Goal: Information Seeking & Learning: Learn about a topic

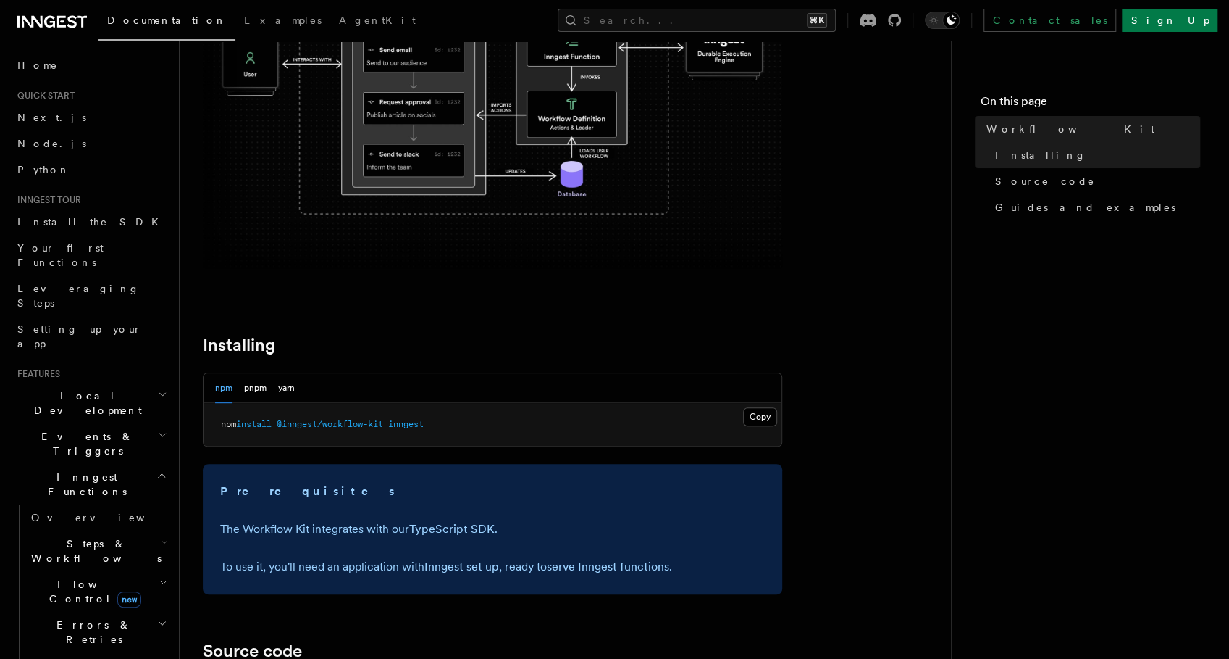
scroll to position [440, 0]
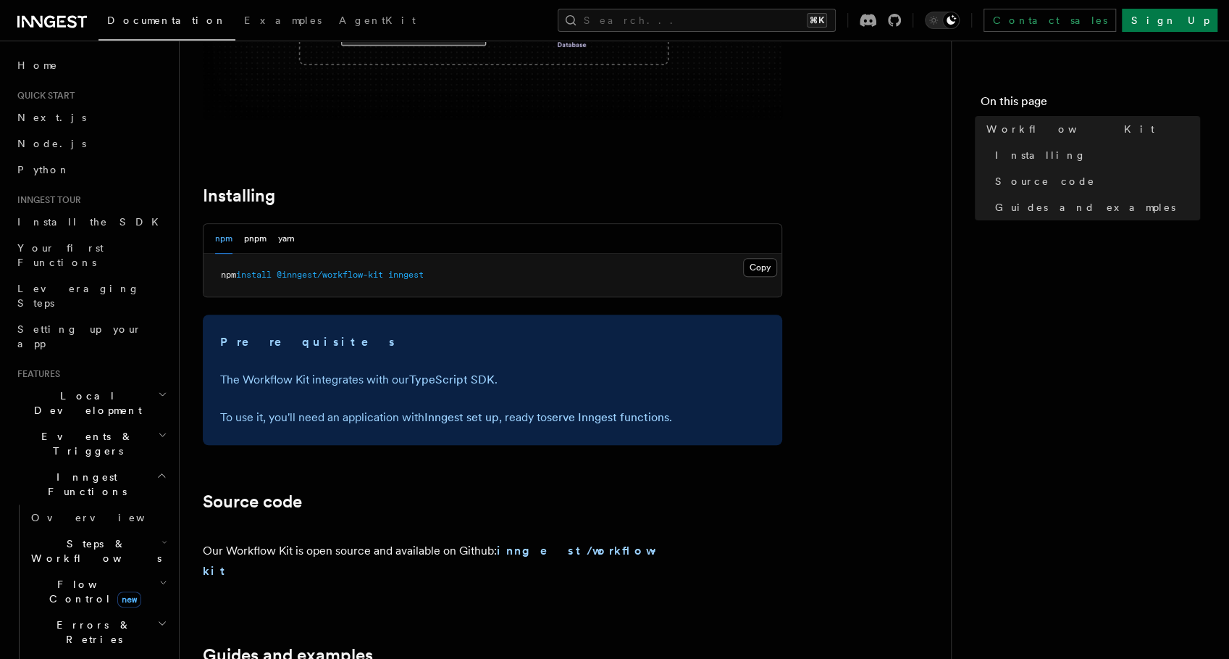
click at [823, 154] on article "References Workflow Kit Workflow Kit Workflow Kit enables you to build user-def…" at bounding box center [565, 408] width 725 height 1568
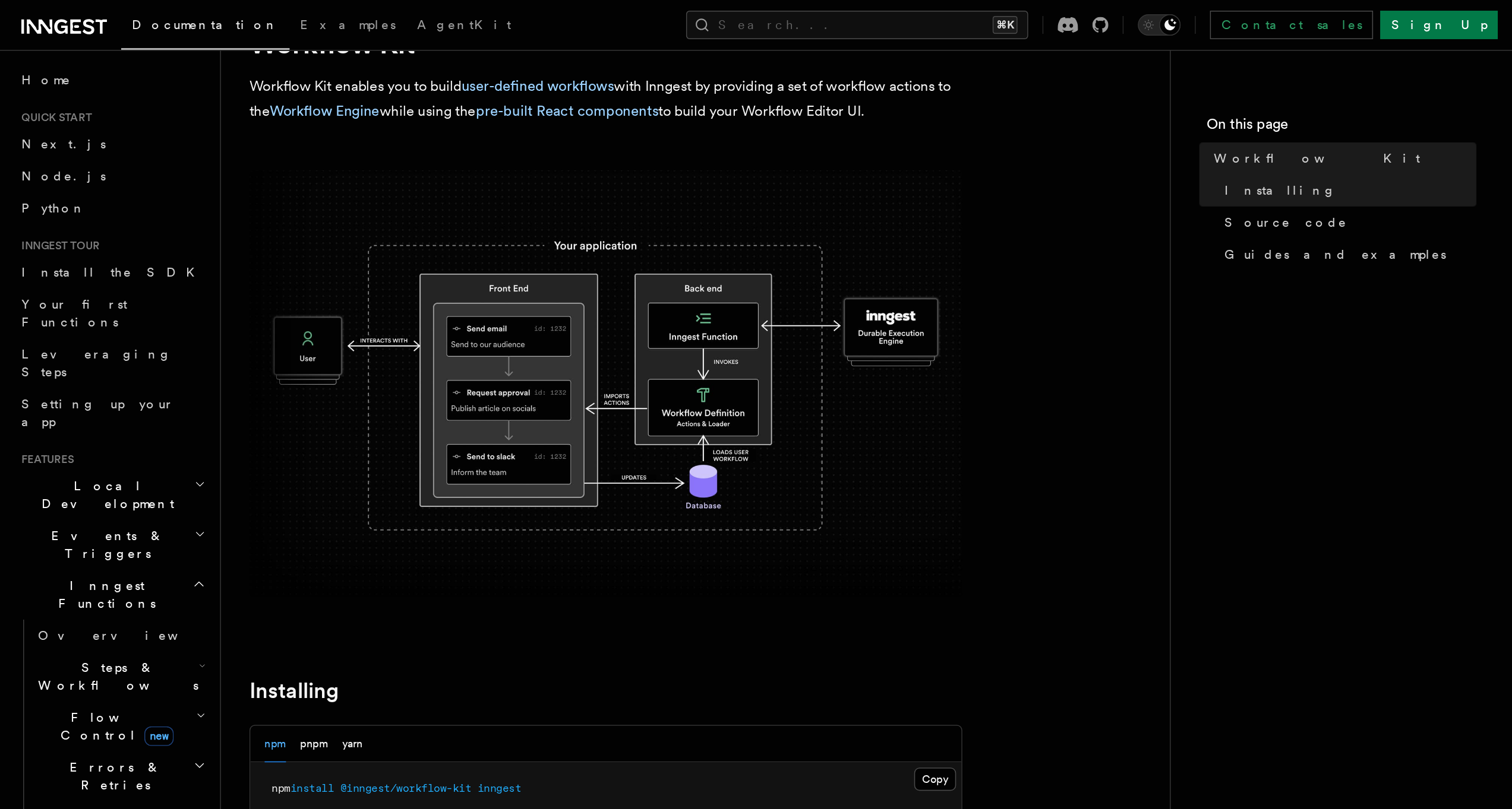
scroll to position [0, 0]
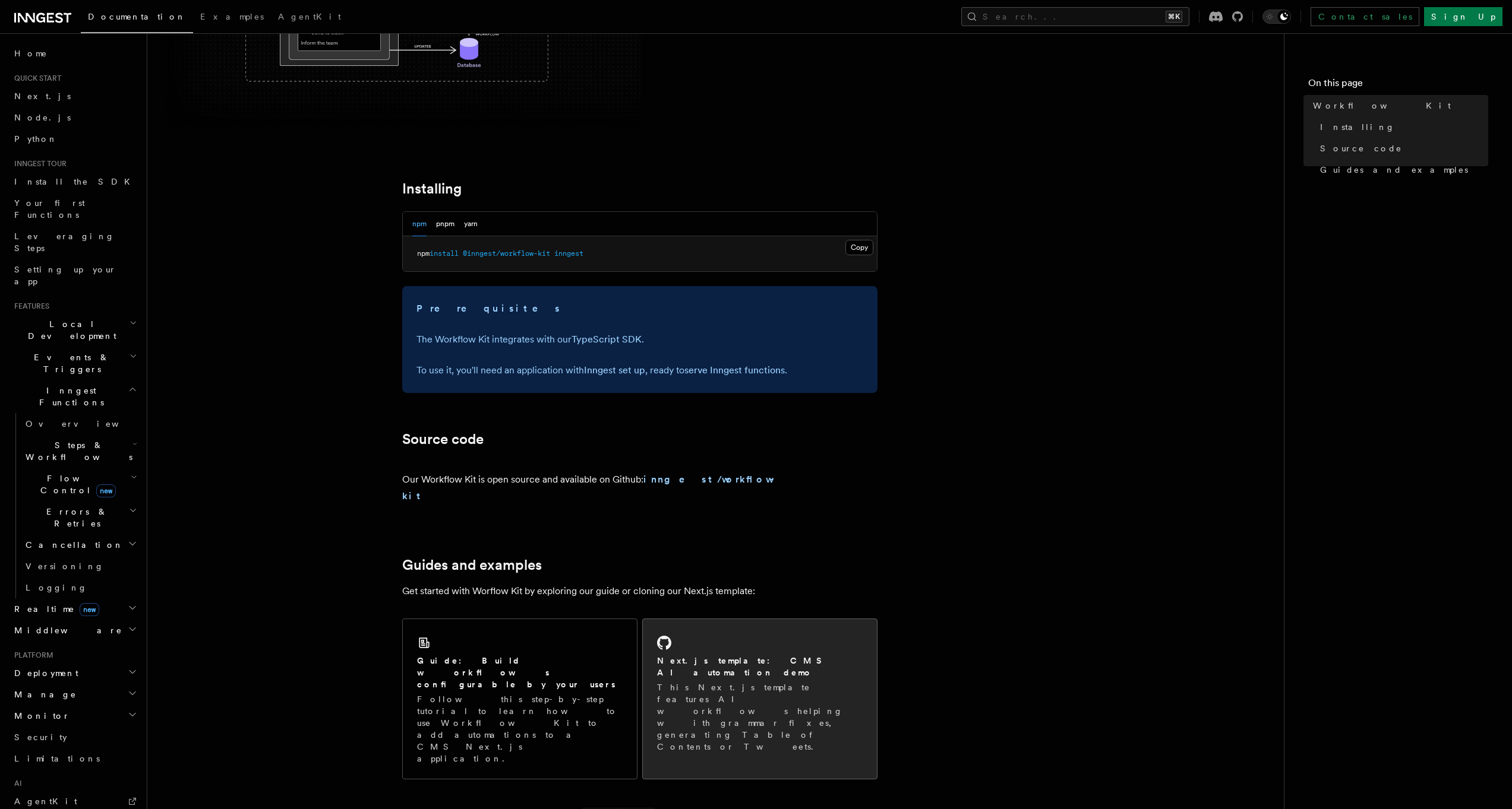
scroll to position [452, 0]
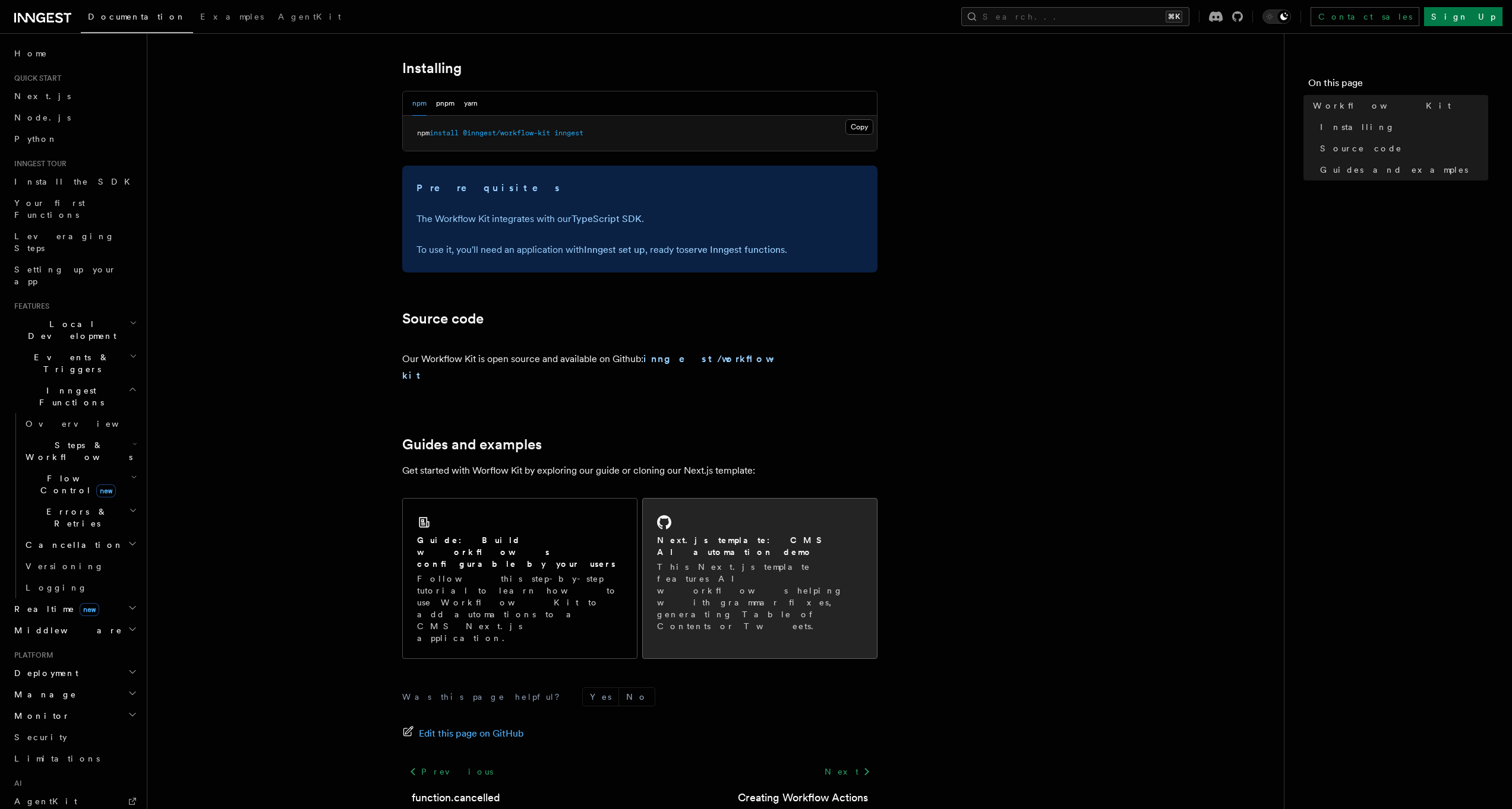
click at [708, 514] on div "Next.js template: CMS AI automation demo This Next.js template features AI work…" at bounding box center [759, 573] width 234 height 148
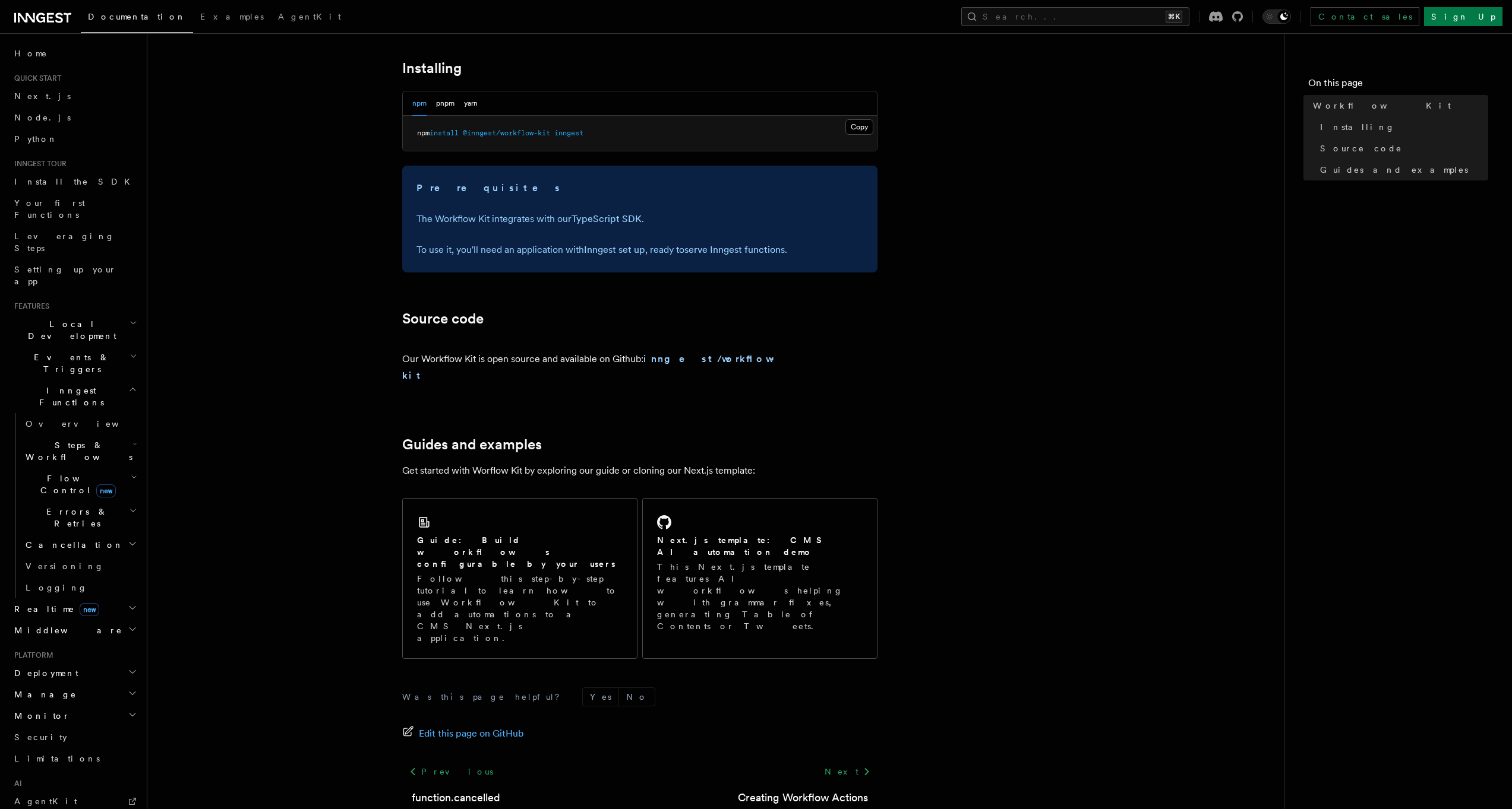
scroll to position [0, 0]
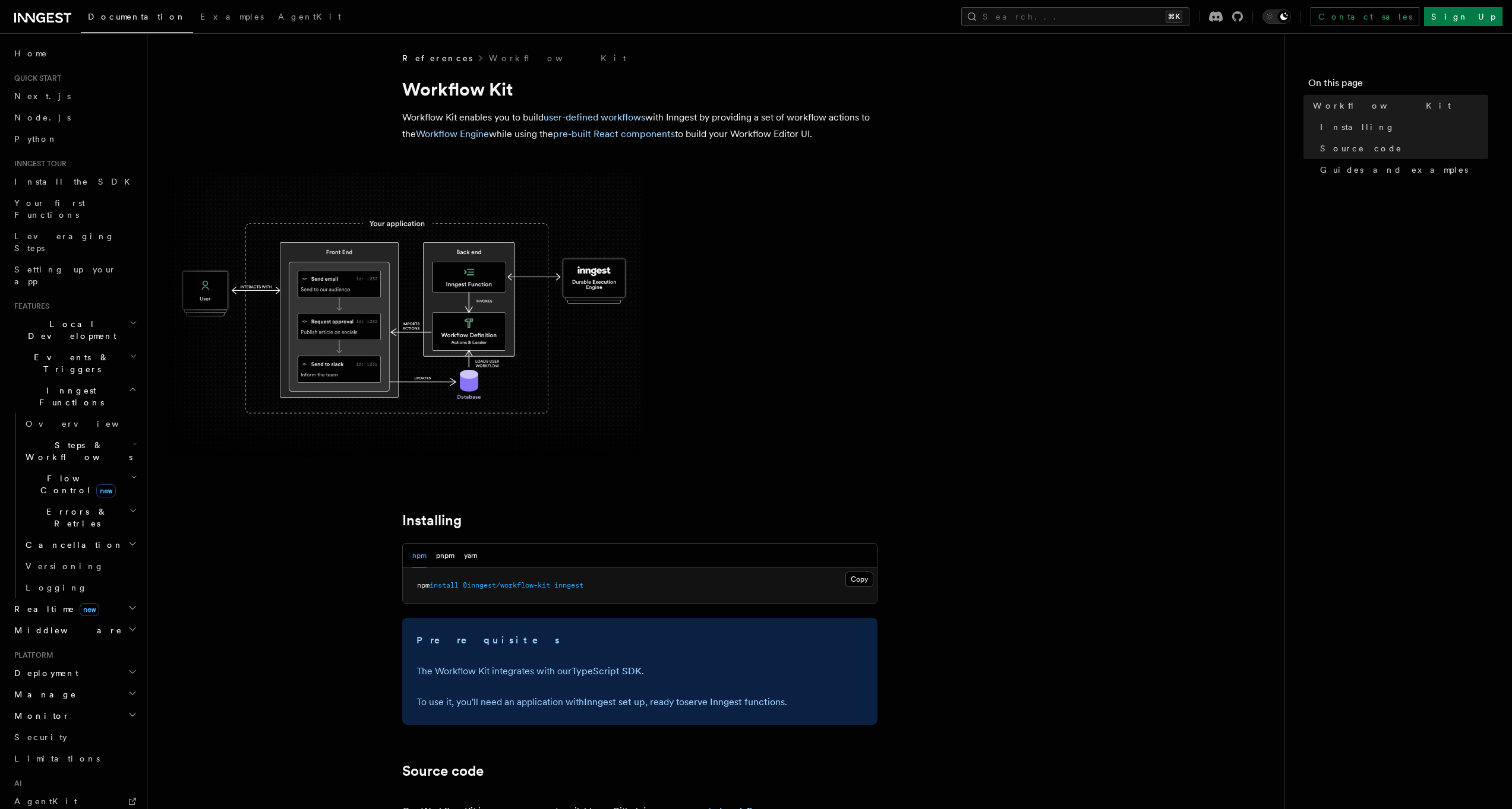
click at [374, 361] on img at bounding box center [404, 316] width 476 height 284
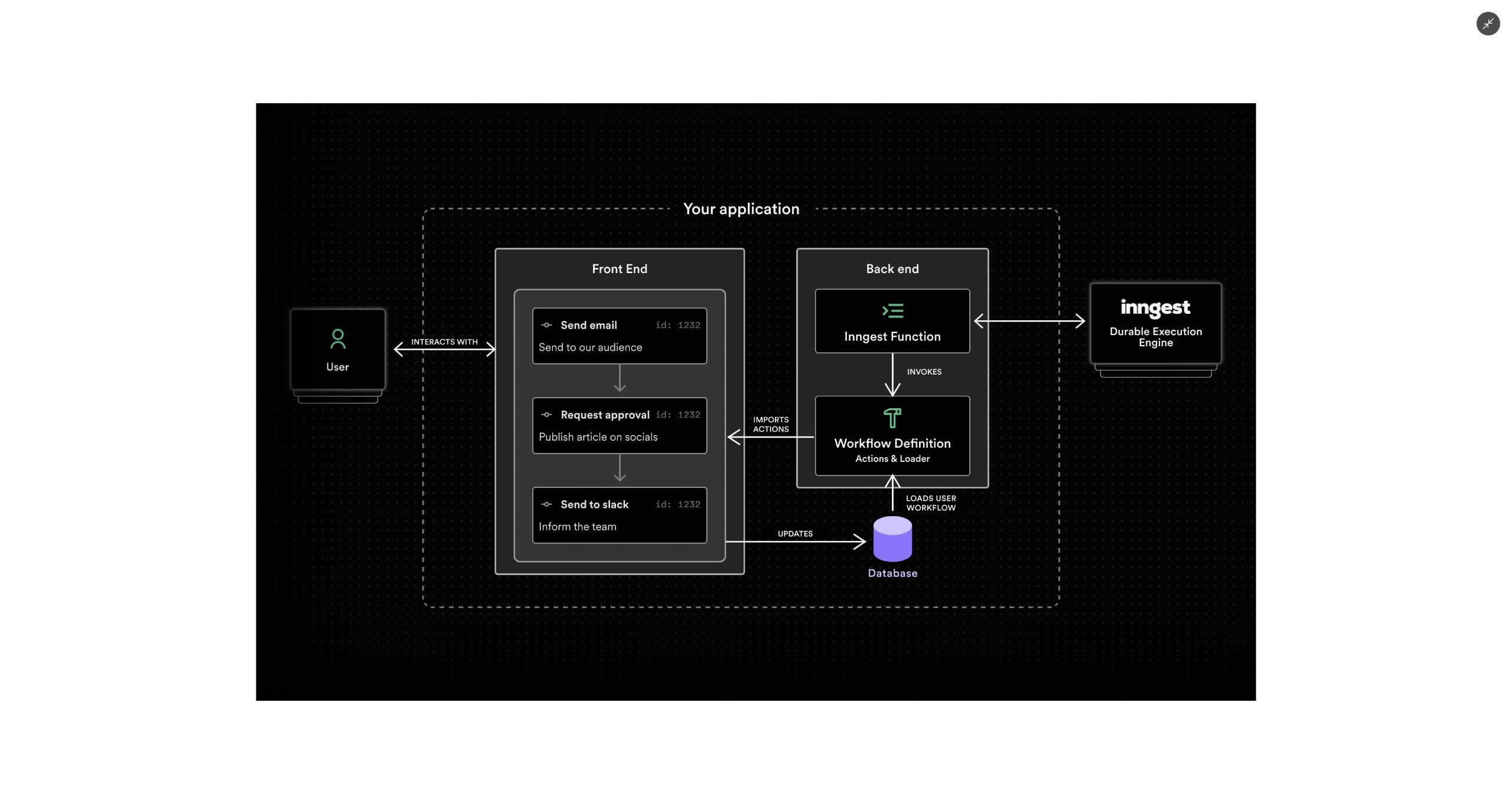
click at [372, 359] on img at bounding box center [756, 402] width 999 height 598
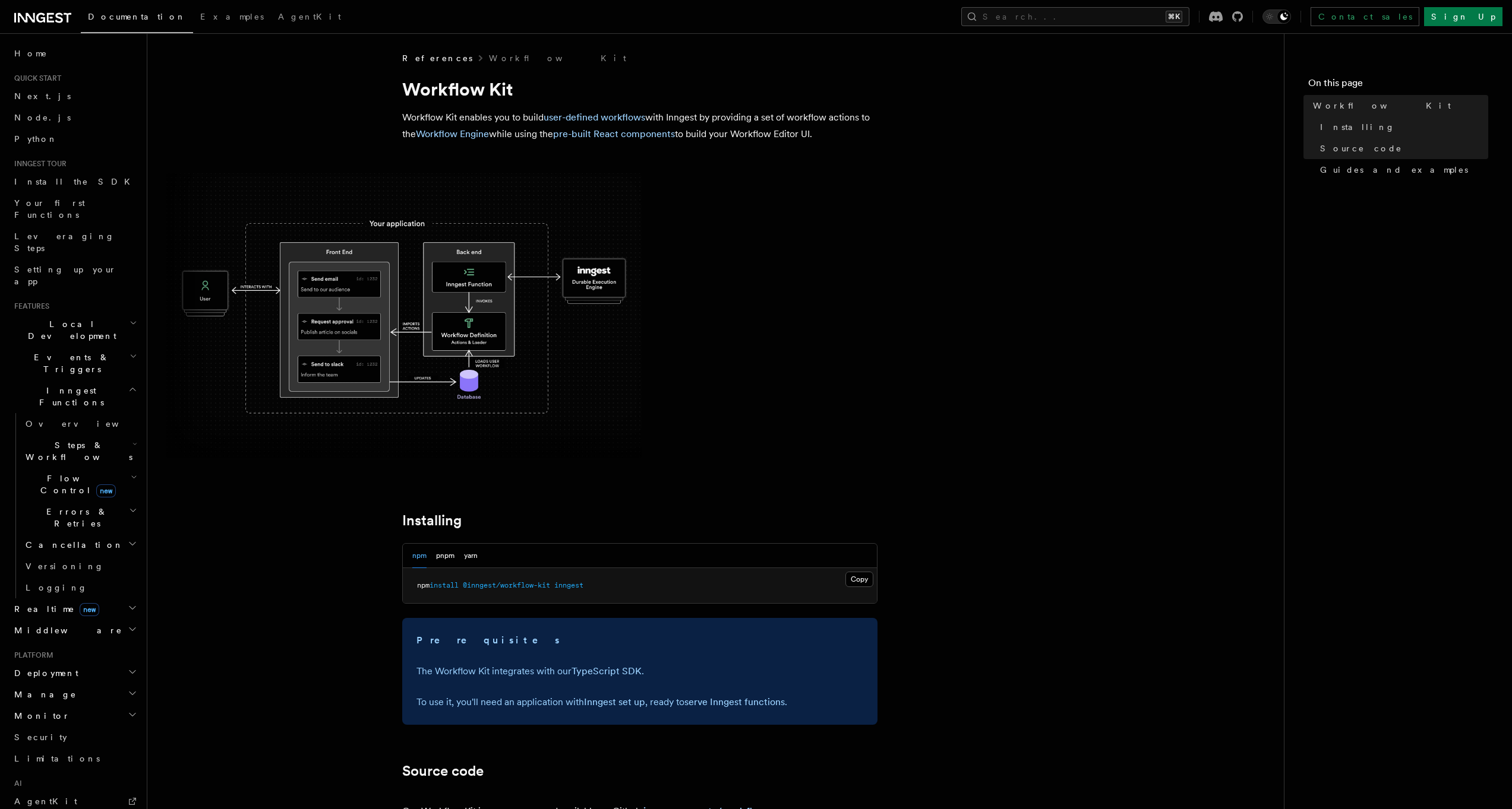
click at [857, 308] on span at bounding box center [715, 316] width 1098 height 284
click at [57, 314] on h2 "Local Development" at bounding box center [75, 330] width 130 height 34
click at [50, 392] on span "Inngest Dev Server" at bounding box center [82, 403] width 114 height 24
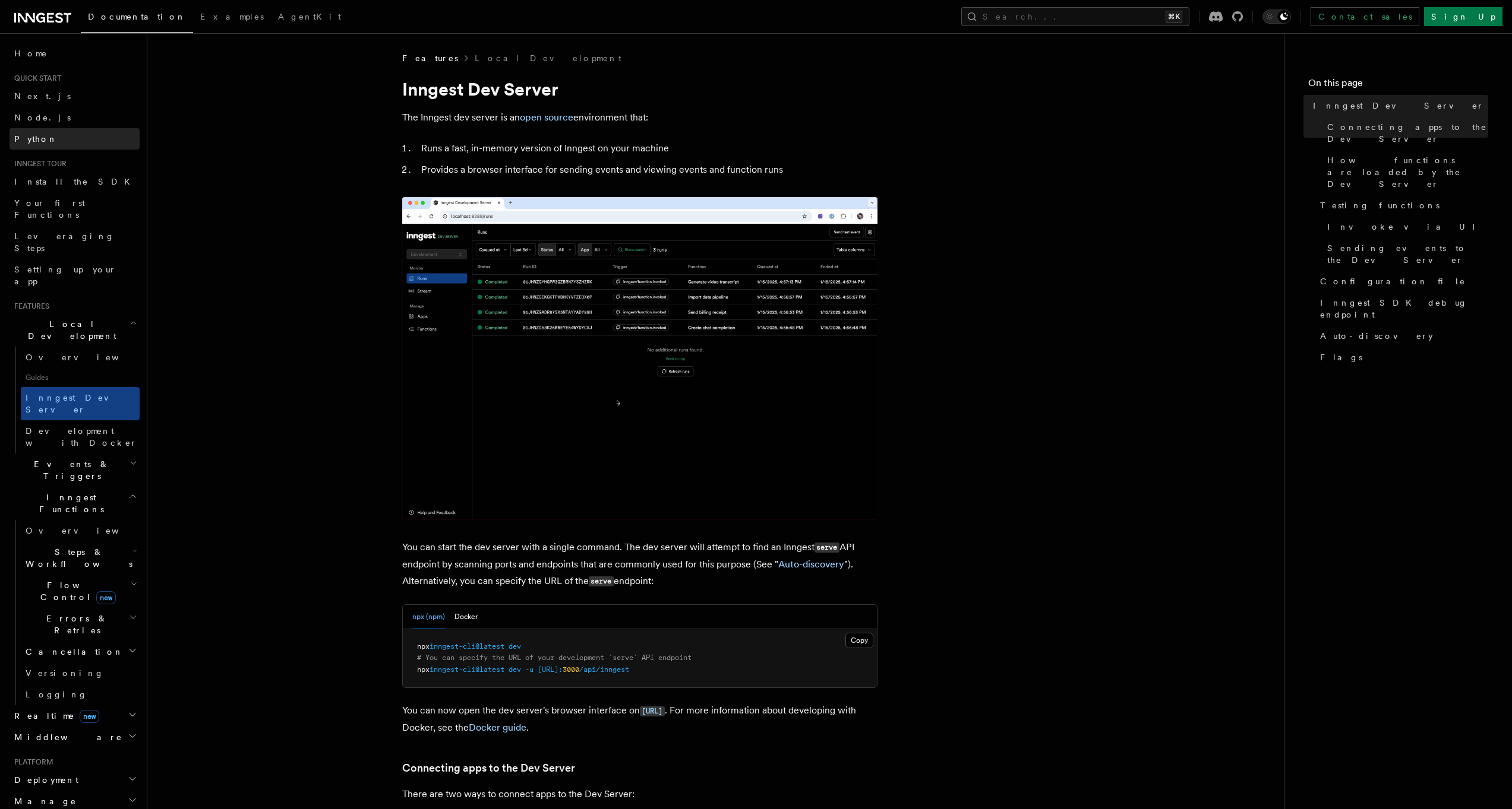
click at [57, 137] on link "Python" at bounding box center [75, 139] width 130 height 21
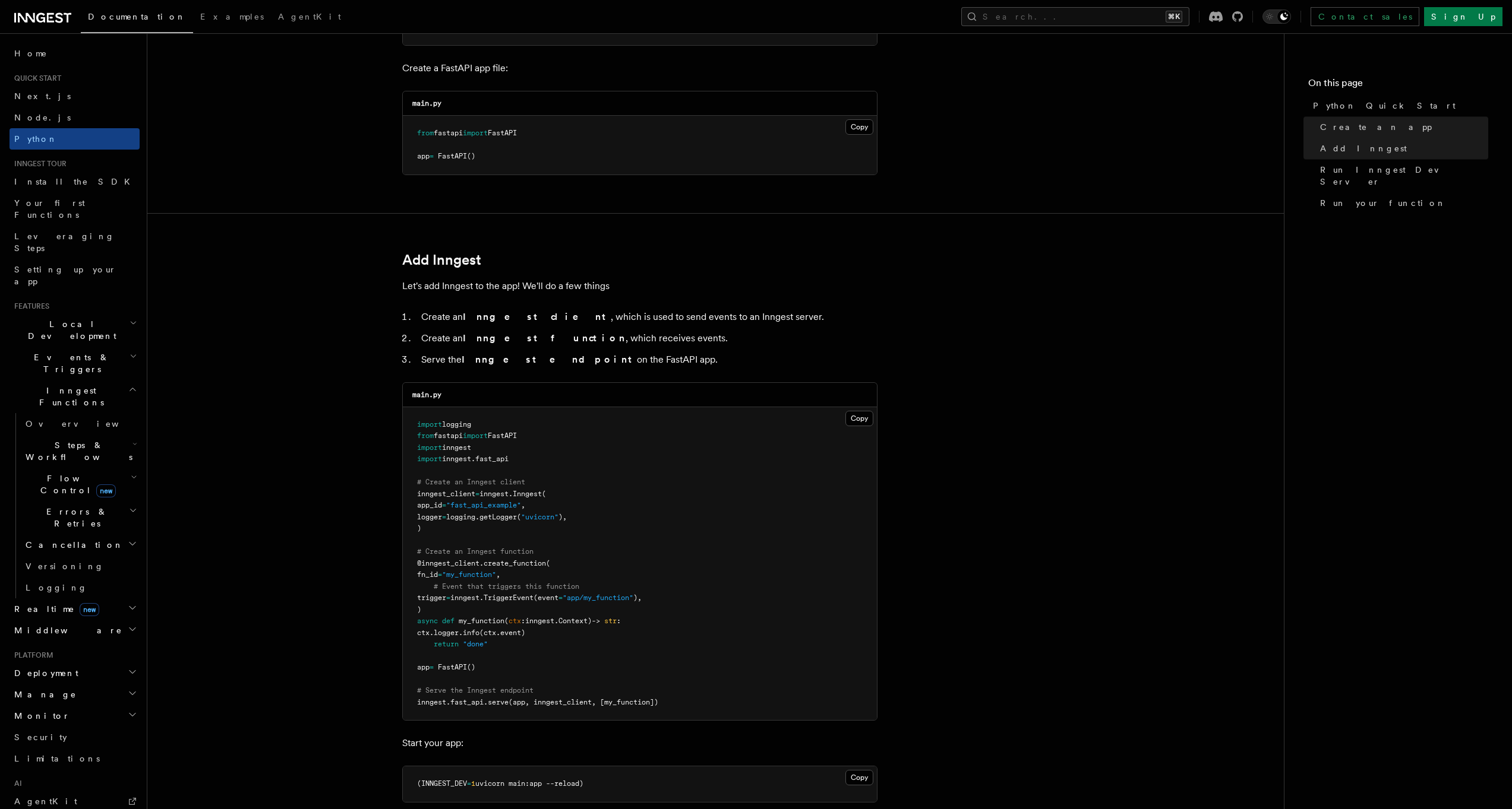
scroll to position [747, 0]
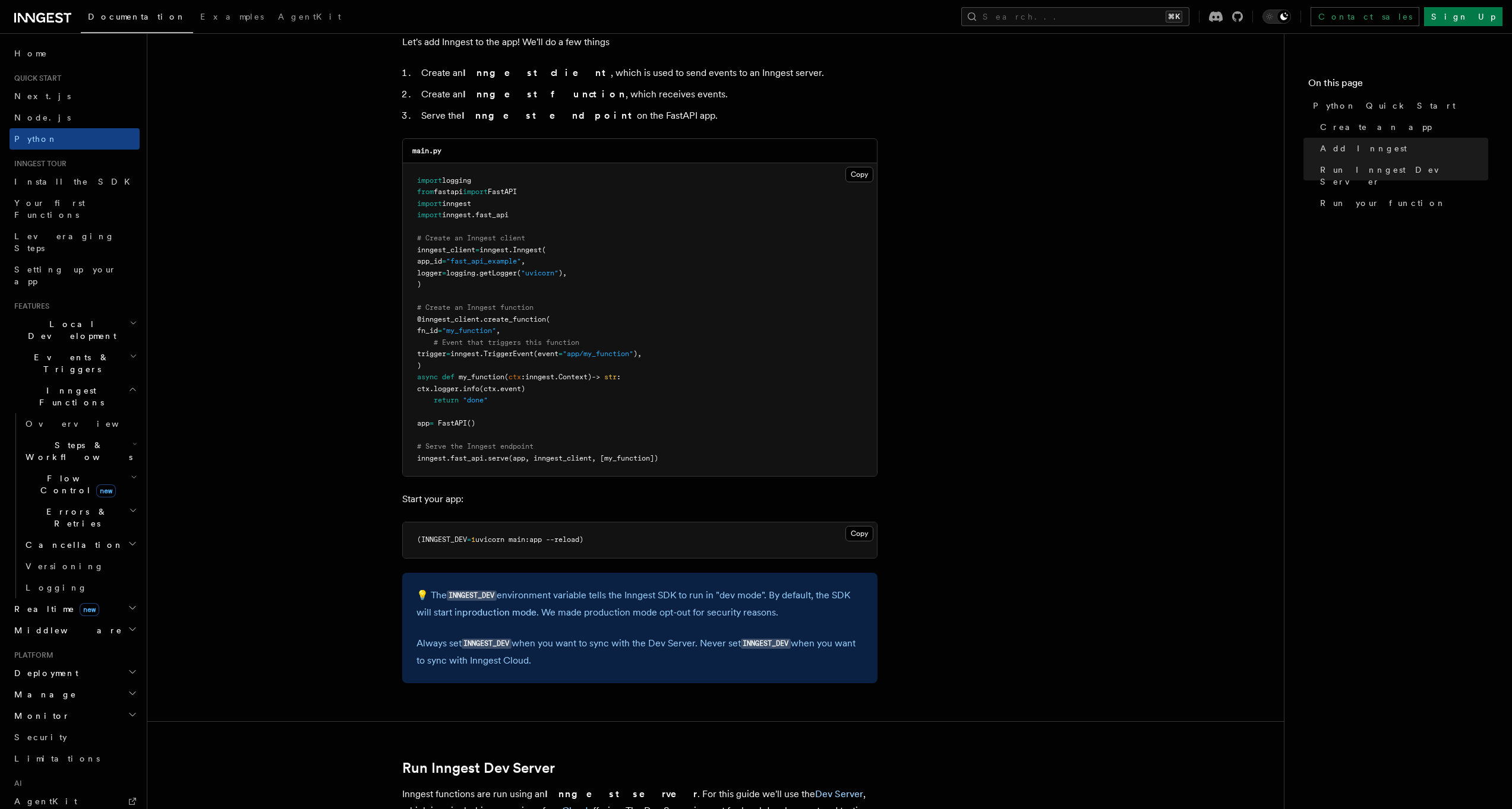
click at [331, 407] on article "Quick start Python Quick Start This guide will teach you how to add Inngest to …" at bounding box center [715, 779] width 1098 height 2950
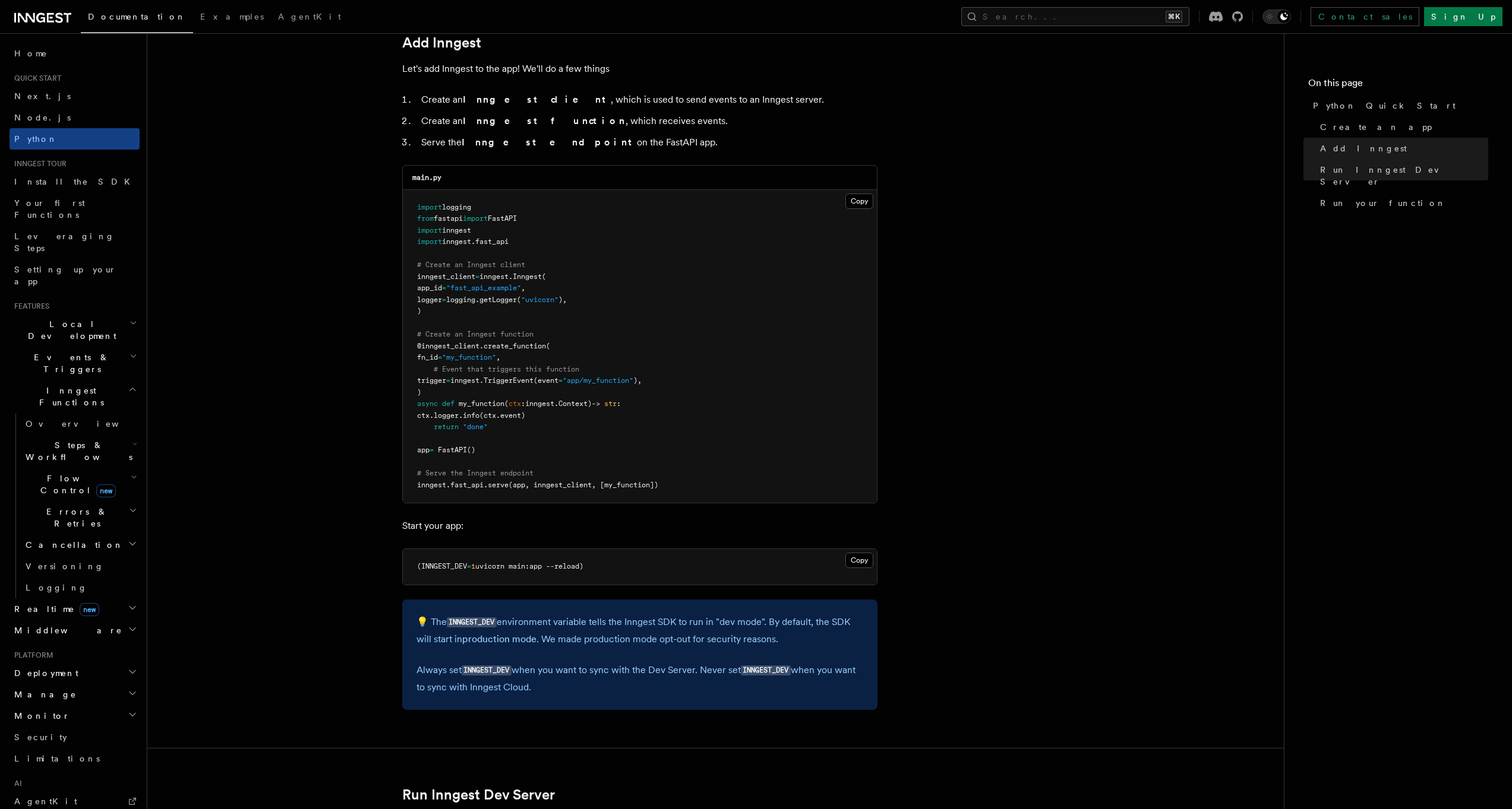
scroll to position [705, 0]
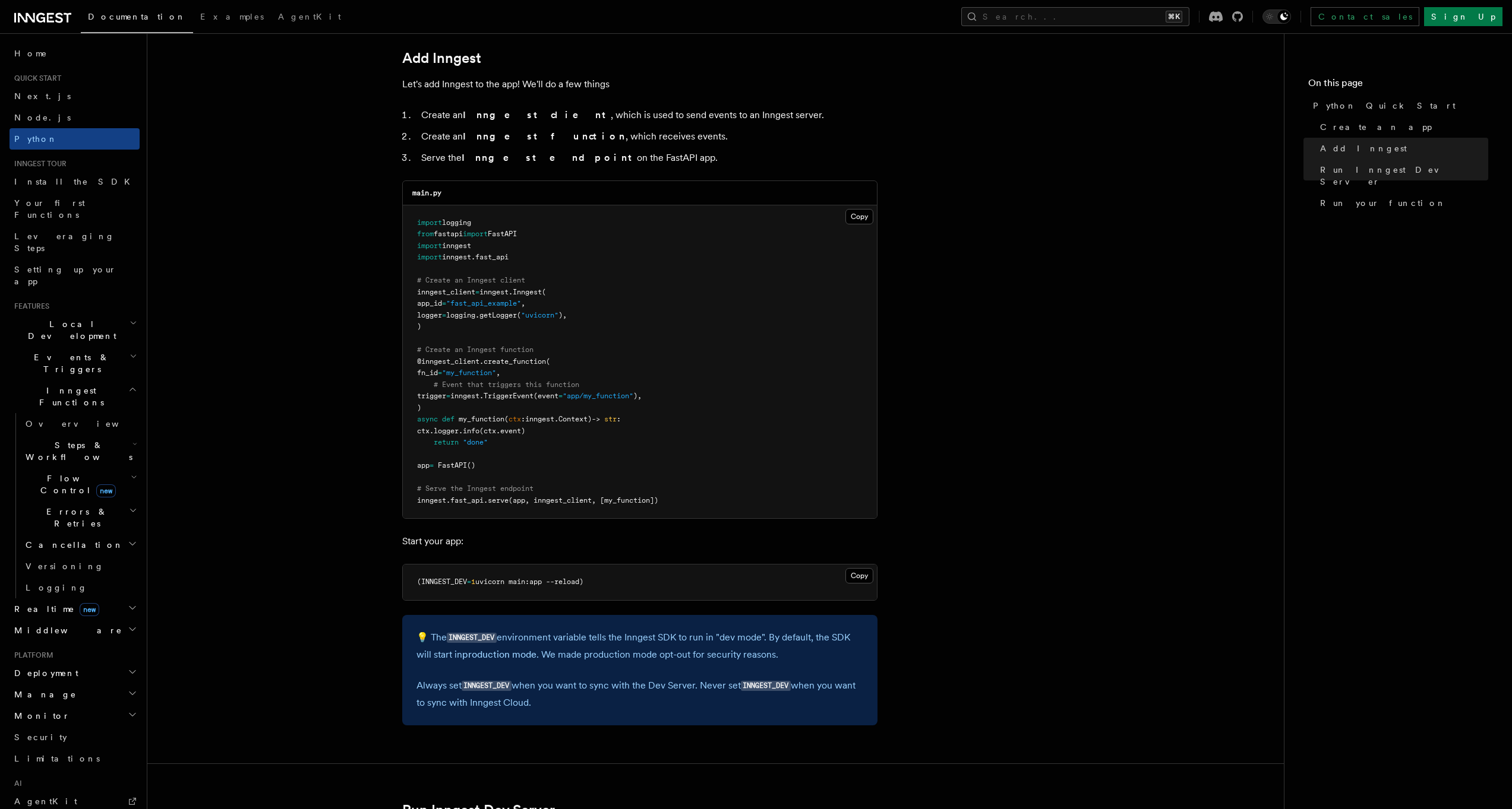
click at [329, 407] on article "Quick start Python Quick Start This guide will teach you how to add Inngest to …" at bounding box center [715, 822] width 1098 height 2950
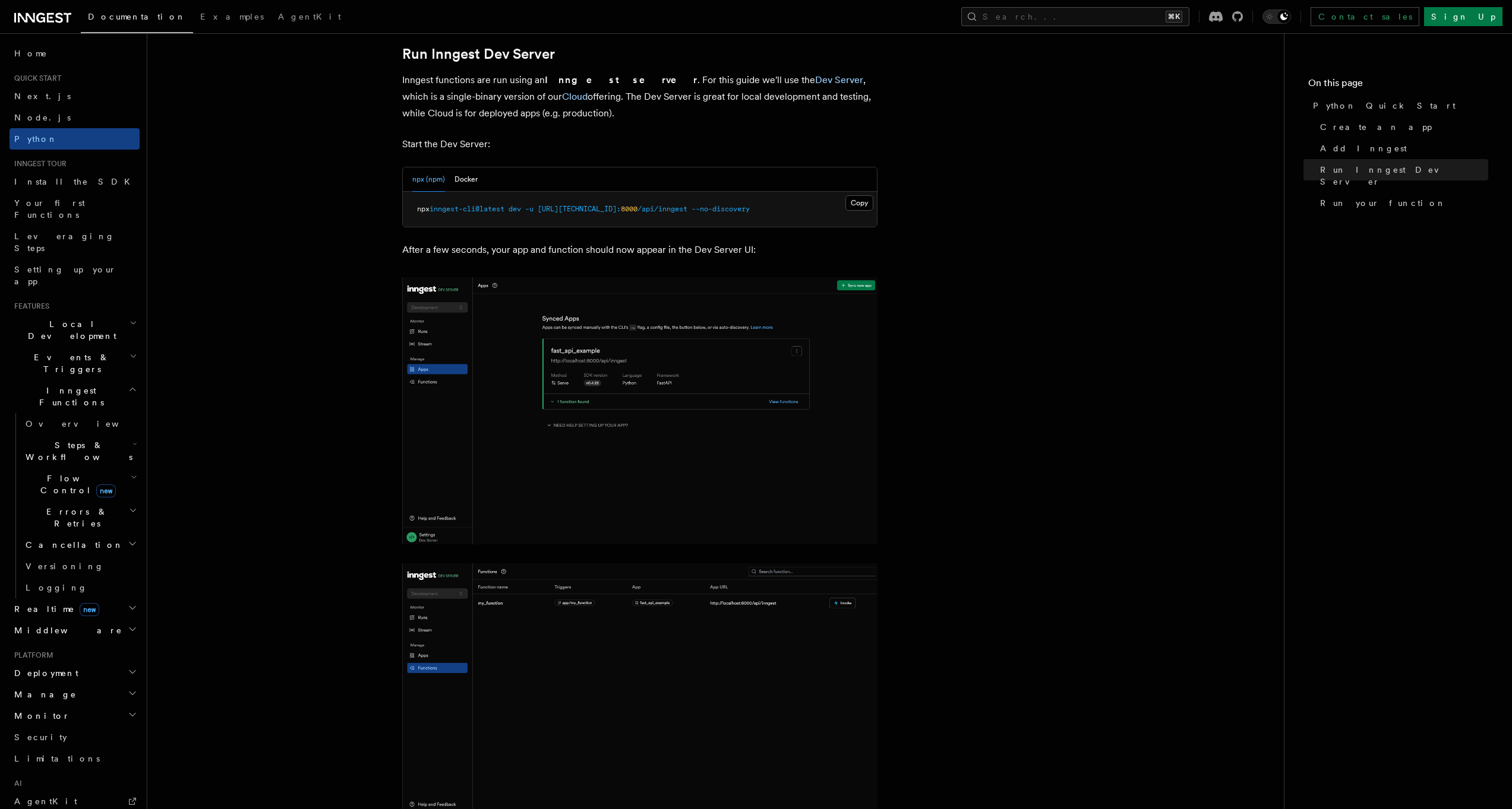
scroll to position [1454, 0]
